Goal: Task Accomplishment & Management: Manage account settings

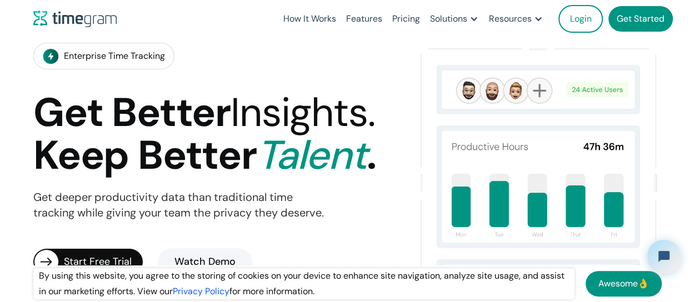
click at [628, 21] on link "Get Started" at bounding box center [641, 19] width 64 height 26
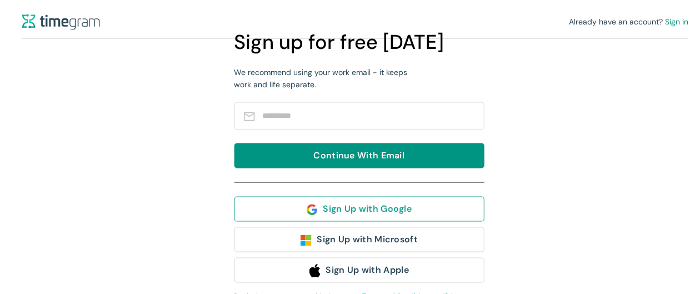
click at [351, 210] on span "Sign Up with Google" at bounding box center [367, 209] width 89 height 14
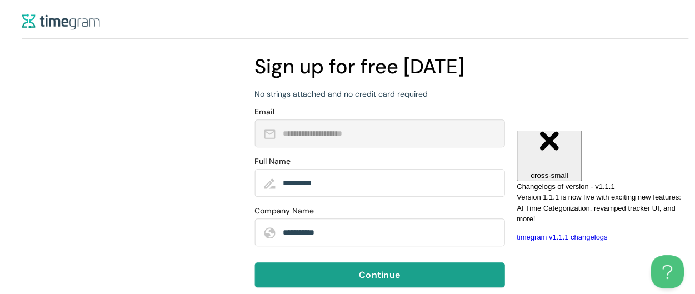
click at [393, 277] on span "Continue" at bounding box center [379, 275] width 41 height 14
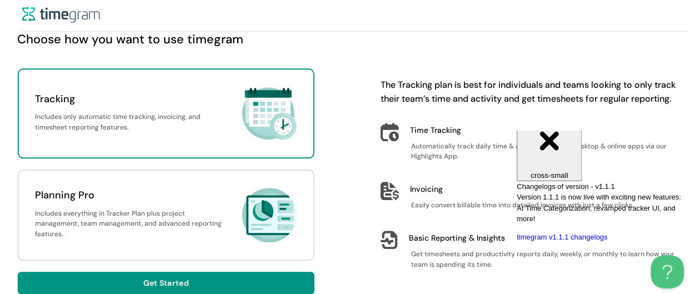
scroll to position [8, 0]
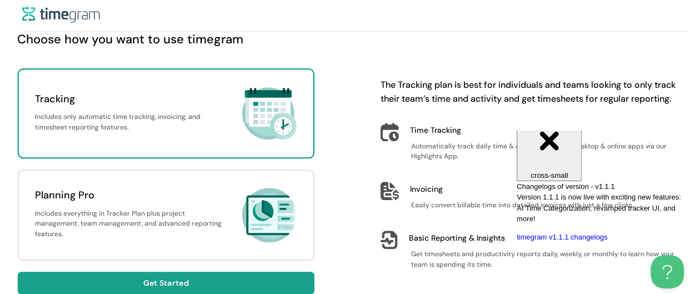
click at [253, 280] on button "Get Started" at bounding box center [165, 283] width 297 height 22
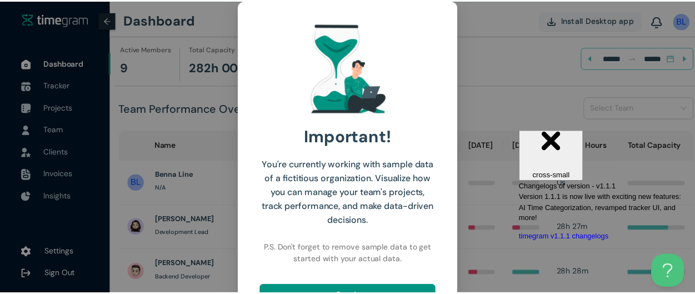
scroll to position [34, 0]
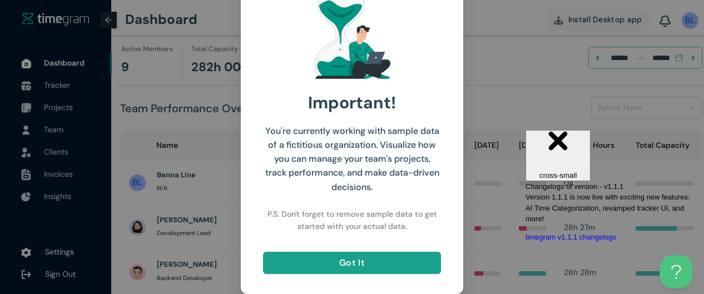
click at [394, 268] on button "Got It" at bounding box center [352, 263] width 178 height 22
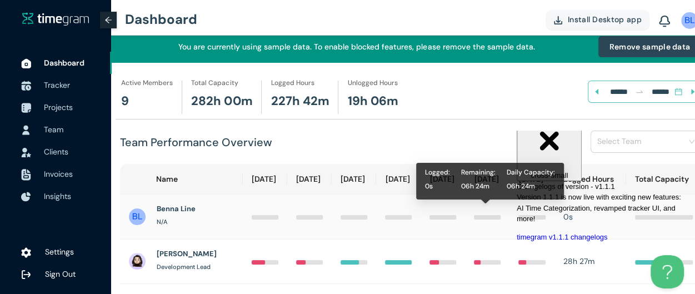
scroll to position [4, 0]
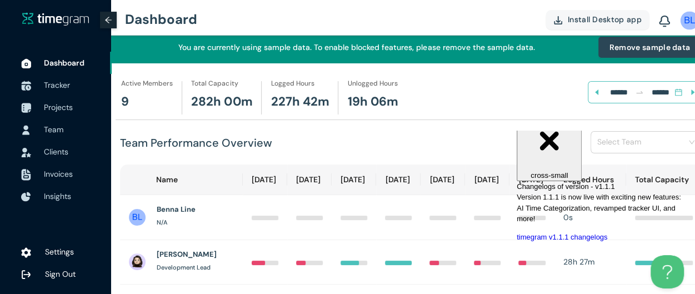
click at [686, 21] on img at bounding box center [690, 20] width 18 height 18
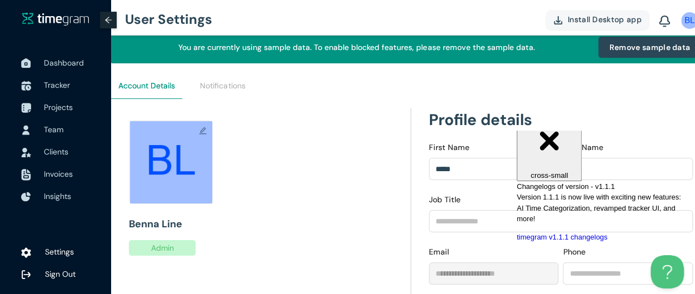
click at [559, 113] on span "Close" at bounding box center [549, 109] width 19 height 8
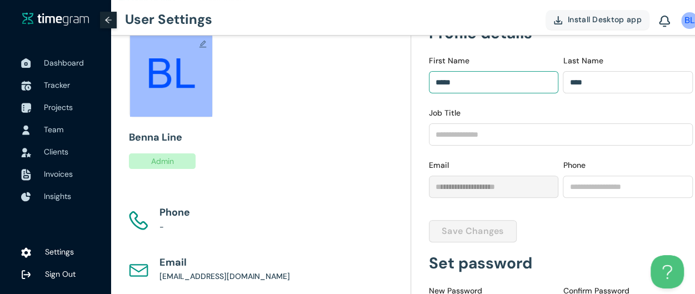
scroll to position [91, 0]
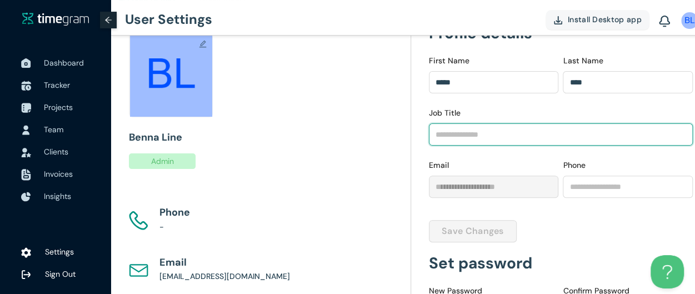
click at [495, 136] on input "Job Title" at bounding box center [561, 134] width 265 height 22
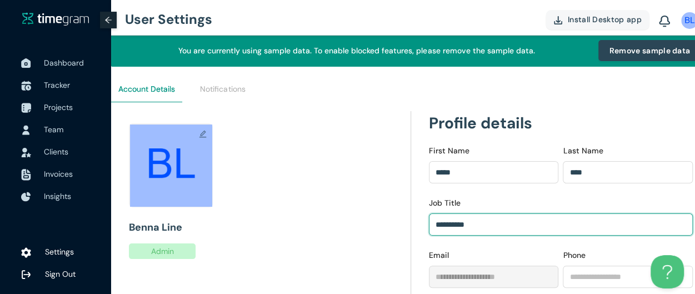
scroll to position [0, 0]
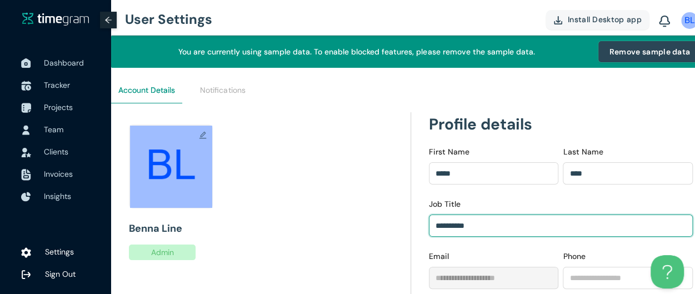
type input "*********"
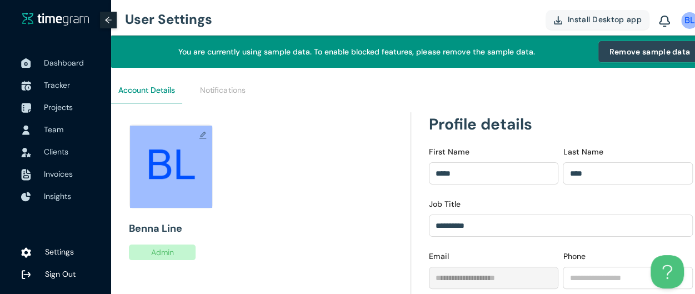
click at [639, 53] on span "Remove sample data" at bounding box center [650, 52] width 81 height 12
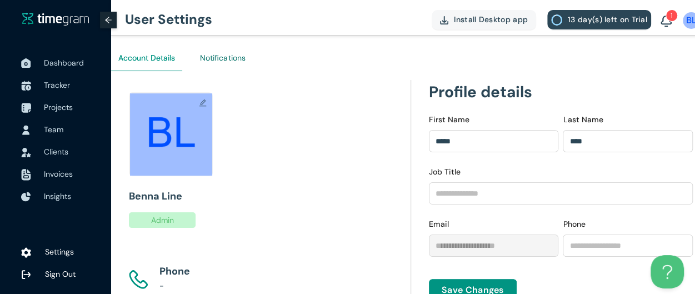
click at [238, 62] on div "Notifications" at bounding box center [222, 58] width 45 height 12
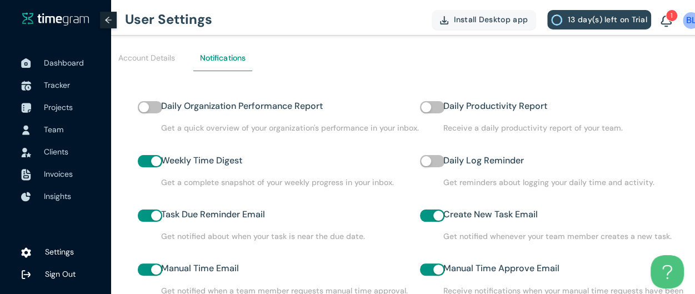
scroll to position [23, 0]
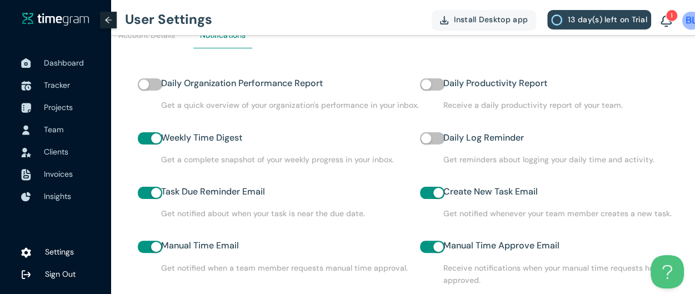
click at [686, 19] on img at bounding box center [692, 20] width 18 height 18
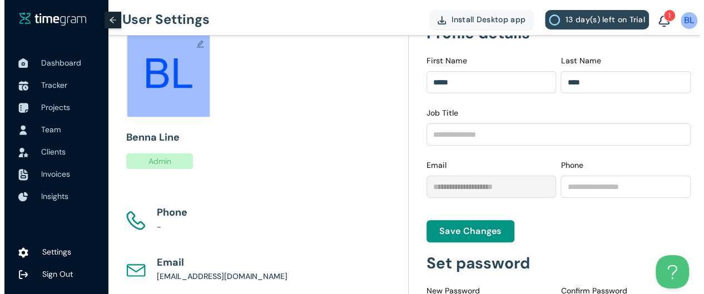
scroll to position [0, 7]
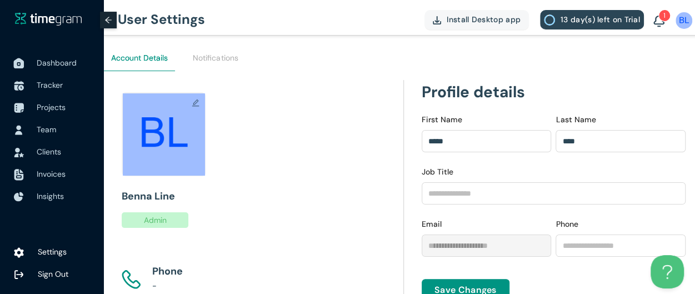
click at [71, 63] on span "Dashboard" at bounding box center [57, 63] width 40 height 10
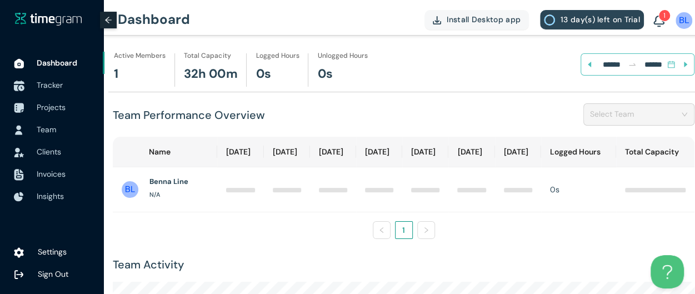
click at [83, 84] on span "Tracker" at bounding box center [66, 85] width 59 height 22
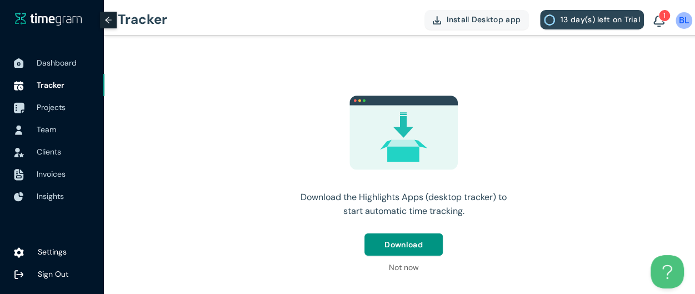
click at [62, 105] on span "Projects" at bounding box center [51, 107] width 29 height 10
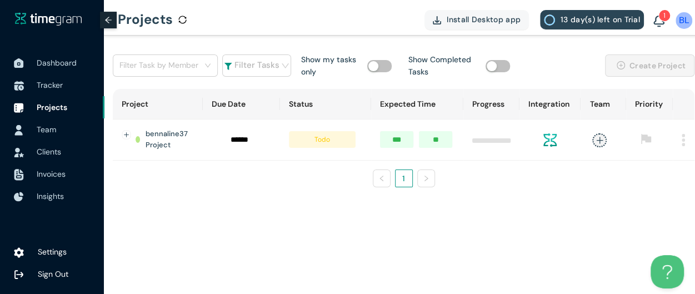
click at [41, 125] on span "Team" at bounding box center [46, 130] width 19 height 10
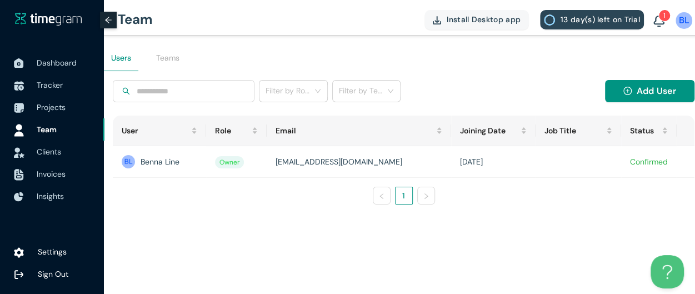
click at [58, 151] on span "Clients" at bounding box center [49, 152] width 24 height 10
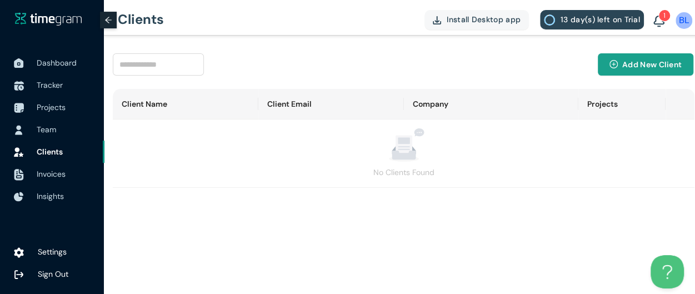
click at [625, 71] on button "Add New Client" at bounding box center [646, 64] width 96 height 22
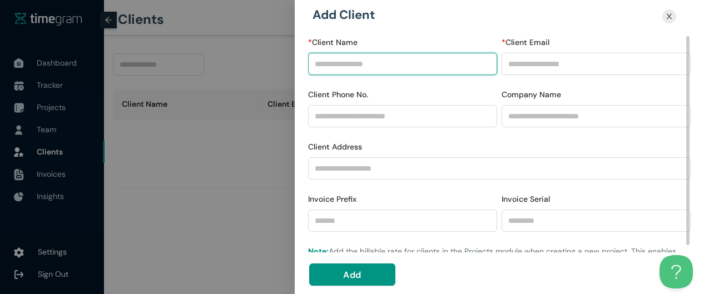
click at [388, 64] on input "* Client Name" at bounding box center [402, 64] width 189 height 22
type input "****"
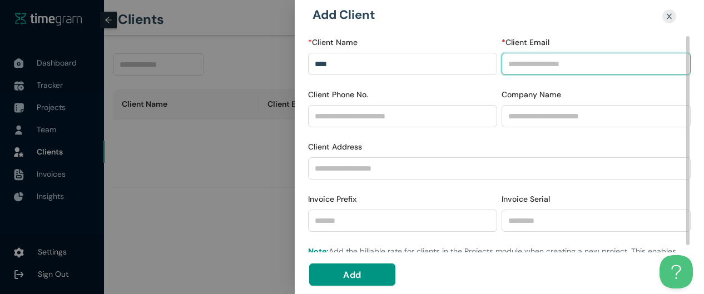
click at [513, 67] on input "* Client Email" at bounding box center [595, 64] width 189 height 22
type input "**********"
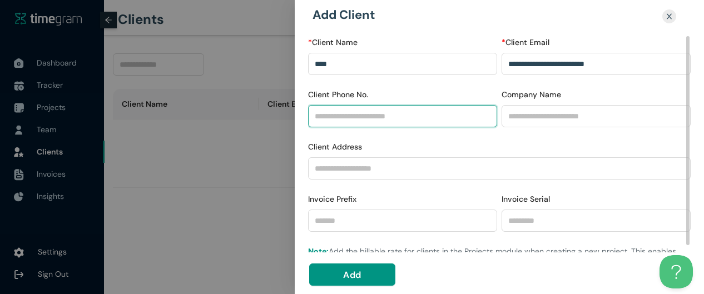
type input "**********"
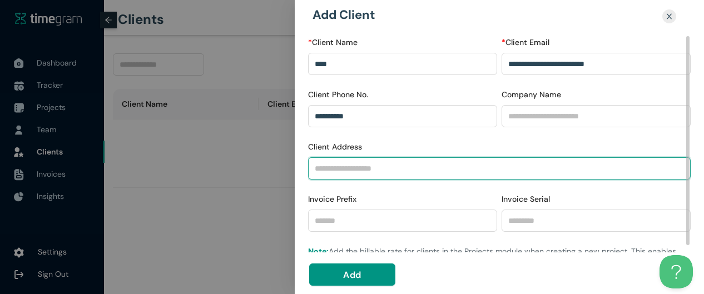
type input "**********"
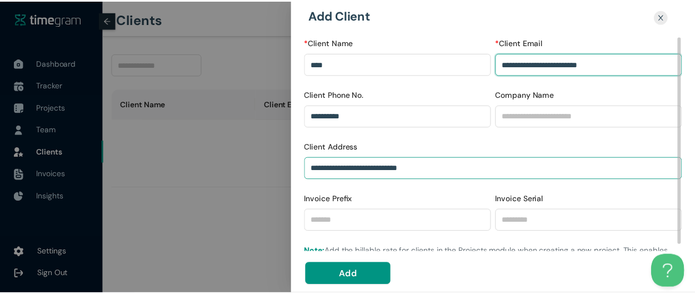
scroll to position [17, 0]
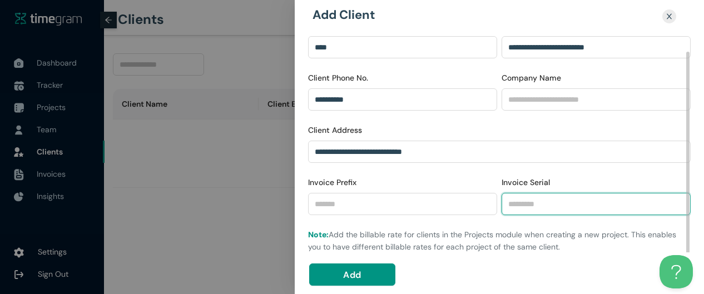
click at [526, 204] on input "Invoice Serial" at bounding box center [595, 204] width 189 height 22
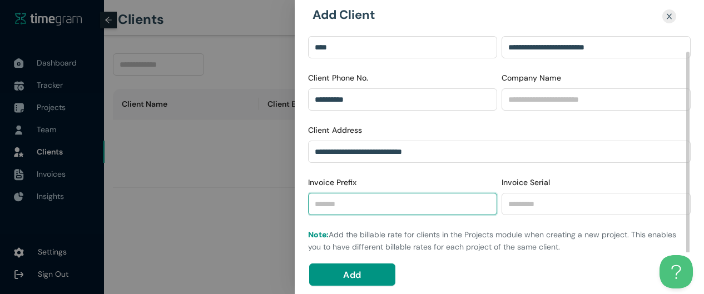
click at [419, 207] on input "Invoice Prefix" at bounding box center [402, 204] width 189 height 22
type input "***"
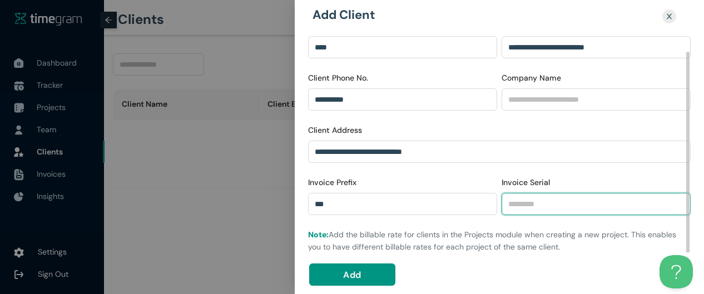
click at [521, 205] on input "Invoice Serial" at bounding box center [595, 204] width 189 height 22
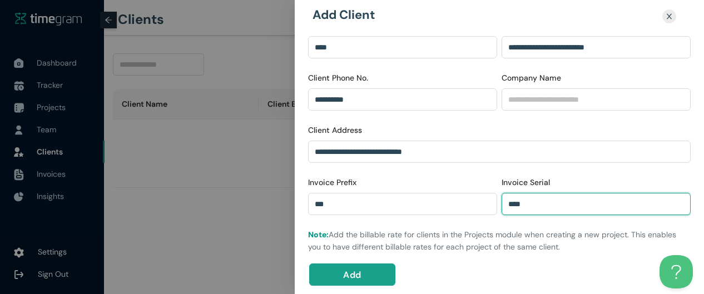
type input "****"
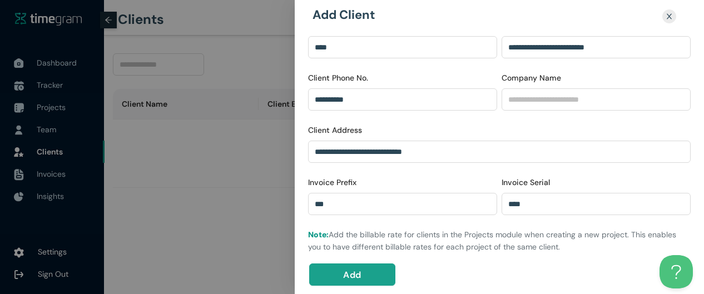
click at [380, 272] on button "Add" at bounding box center [352, 275] width 86 height 22
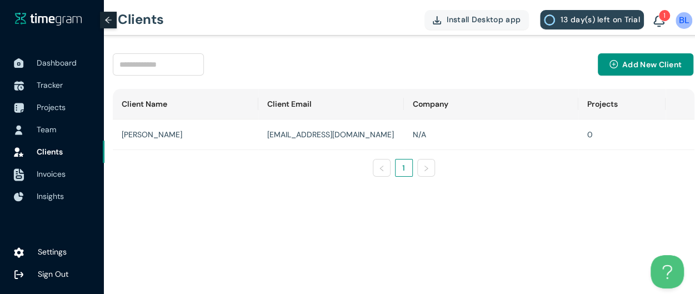
click at [28, 173] on div at bounding box center [19, 174] width 28 height 24
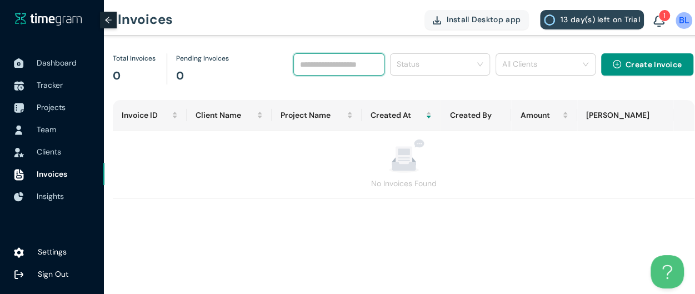
click at [356, 68] on input "search" at bounding box center [339, 64] width 91 height 22
type input "******"
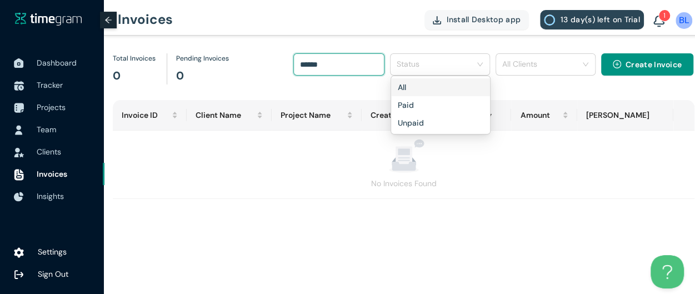
click at [442, 72] on span at bounding box center [436, 65] width 79 height 18
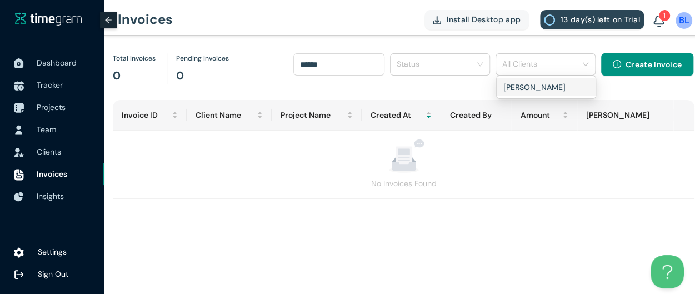
click at [520, 59] on input "search" at bounding box center [542, 64] width 79 height 17
click at [523, 90] on div "[PERSON_NAME]" at bounding box center [547, 87] width 86 height 12
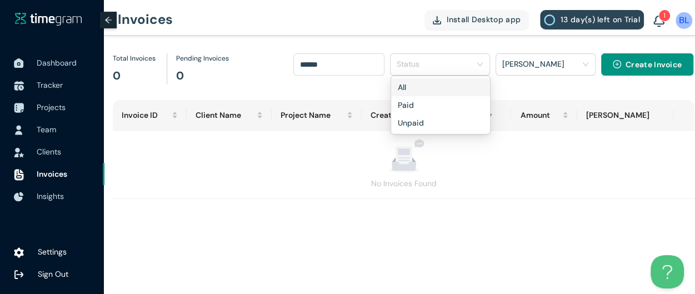
click at [448, 68] on input "search" at bounding box center [436, 64] width 79 height 17
click at [441, 88] on div "All" at bounding box center [441, 87] width 86 height 12
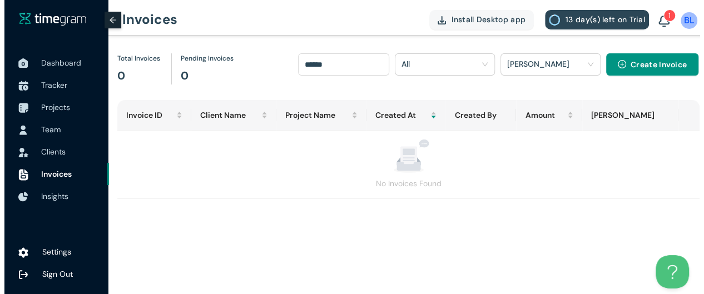
scroll to position [0, 7]
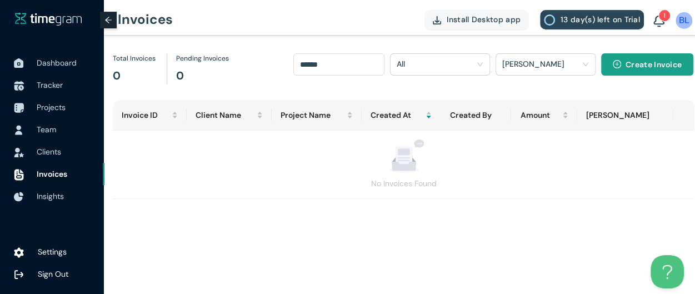
click at [647, 63] on span "Create Invoice" at bounding box center [654, 64] width 56 height 12
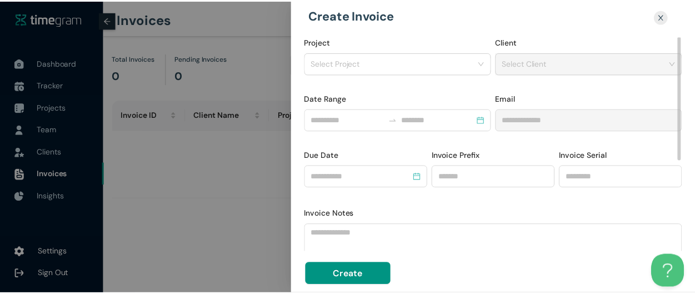
scroll to position [0, 0]
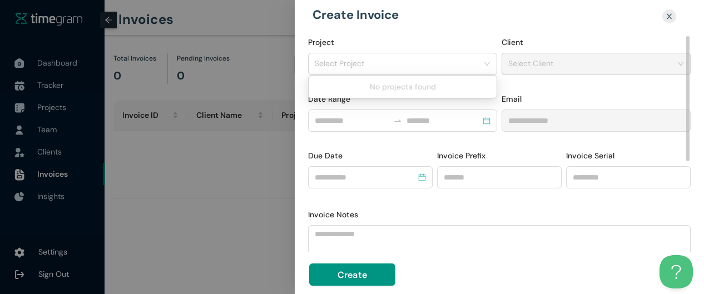
click at [405, 67] on input "Project" at bounding box center [399, 63] width 168 height 17
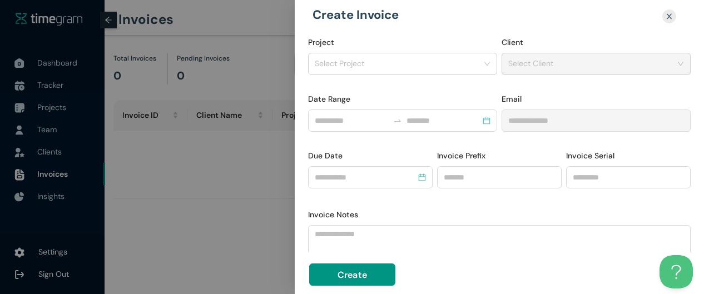
click at [265, 160] on div at bounding box center [352, 147] width 704 height 294
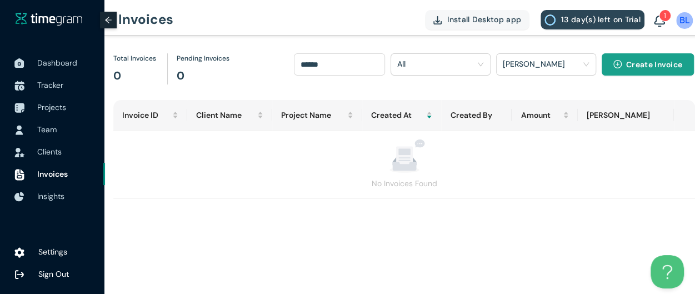
click at [634, 62] on span "Create Invoice" at bounding box center [655, 64] width 56 height 12
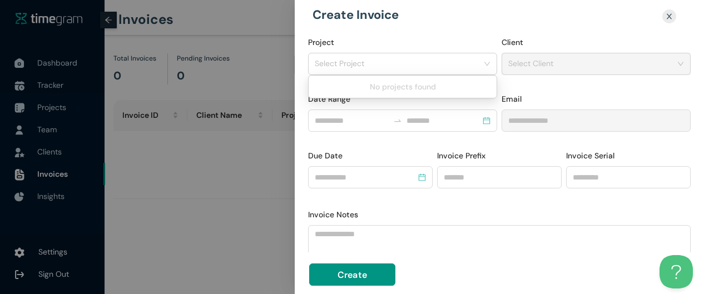
click at [443, 66] on input "Project" at bounding box center [399, 63] width 168 height 17
click at [221, 188] on div at bounding box center [352, 147] width 704 height 294
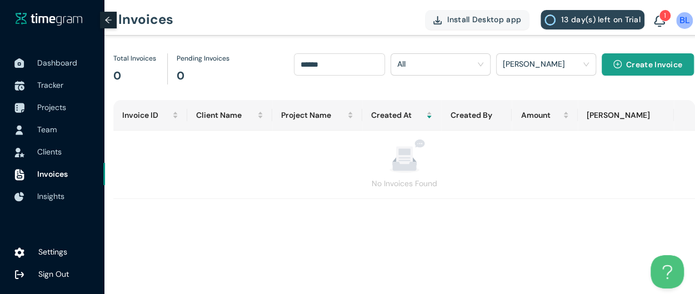
scroll to position [0, 7]
click at [19, 259] on img at bounding box center [19, 253] width 11 height 12
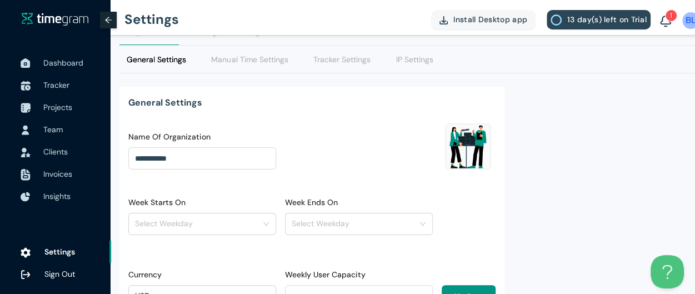
scroll to position [0, 1]
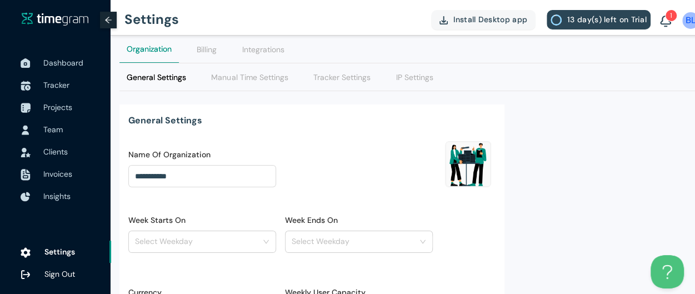
click at [180, 77] on Settings "General Settings" at bounding box center [156, 77] width 59 height 12
click at [270, 83] on Settings "Manual Time Settings" at bounding box center [249, 77] width 77 height 12
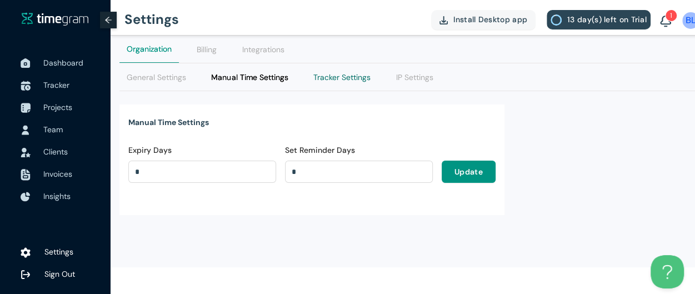
click at [344, 75] on Settings "Tracker Settings" at bounding box center [342, 77] width 57 height 12
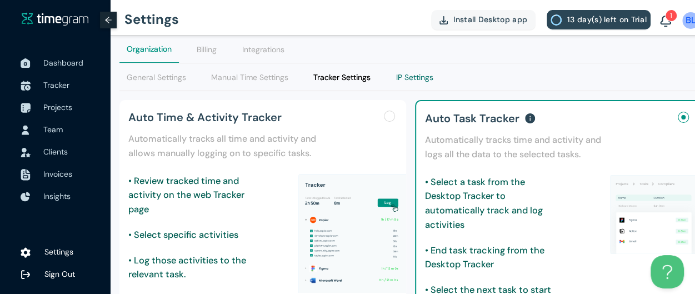
click at [426, 81] on Settings "IP Settings" at bounding box center [414, 77] width 37 height 12
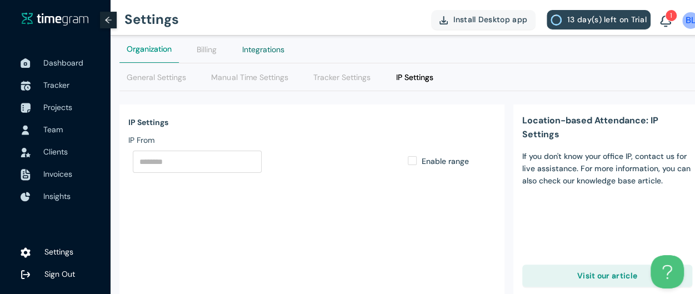
click at [278, 49] on div "Integrations" at bounding box center [263, 49] width 42 height 12
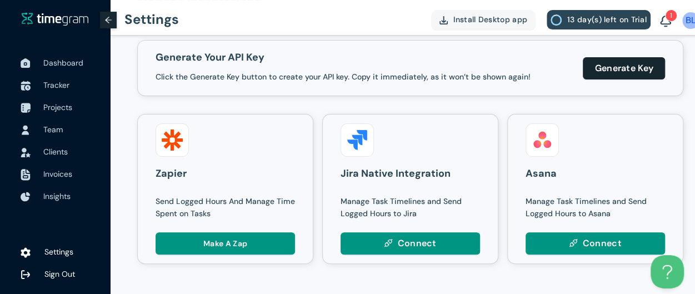
scroll to position [0, 1]
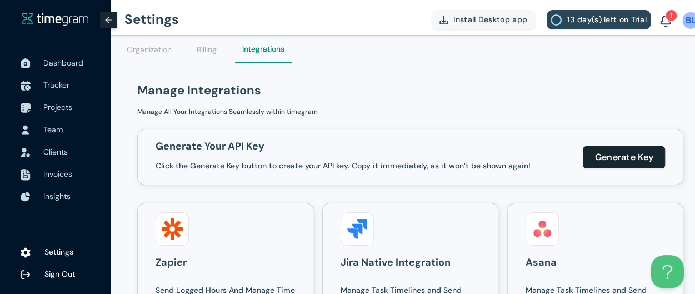
click at [597, 160] on span "Generate Key" at bounding box center [624, 157] width 59 height 14
click at [614, 153] on span "Generate Key" at bounding box center [624, 157] width 59 height 14
click at [609, 158] on span "Generate Key" at bounding box center [624, 157] width 59 height 14
click at [617, 161] on span "Generate Key" at bounding box center [624, 157] width 59 height 14
click at [615, 164] on button "Generate Key" at bounding box center [624, 157] width 82 height 22
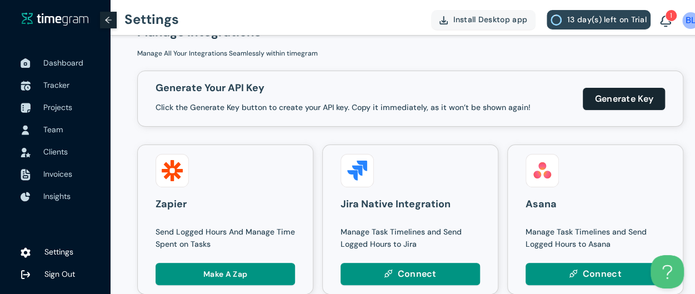
scroll to position [89, 1]
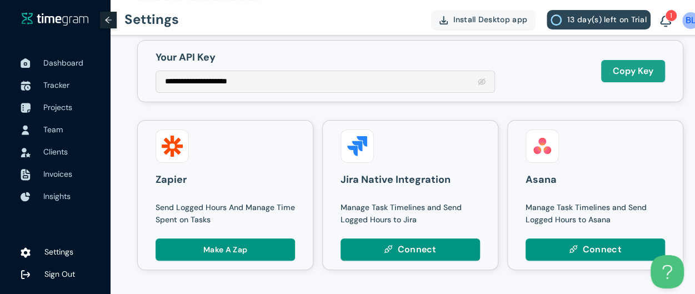
click at [642, 74] on span "Copy Key" at bounding box center [633, 71] width 41 height 14
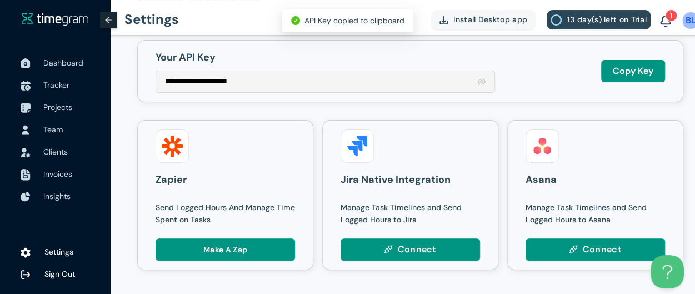
click at [483, 84] on icon "eye-invisible" at bounding box center [482, 82] width 8 height 8
type input "**********"
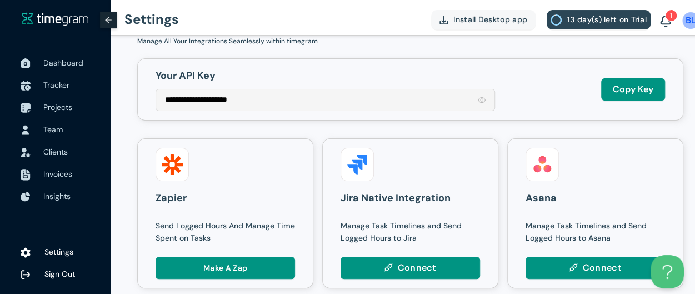
scroll to position [0, 1]
